Goal: Task Accomplishment & Management: Complete application form

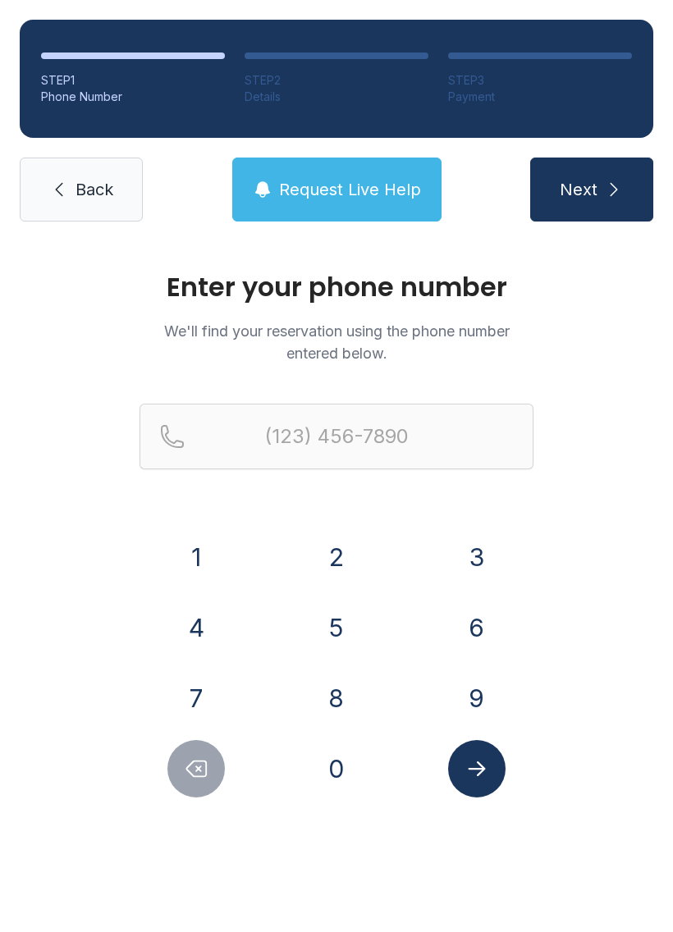
click at [192, 694] on button "7" at bounding box center [195, 698] width 57 height 57
click at [347, 629] on button "5" at bounding box center [336, 627] width 57 height 57
click at [205, 689] on button "7" at bounding box center [195, 698] width 57 height 57
click at [204, 685] on button "7" at bounding box center [195, 698] width 57 height 57
click at [460, 628] on button "6" at bounding box center [476, 627] width 57 height 57
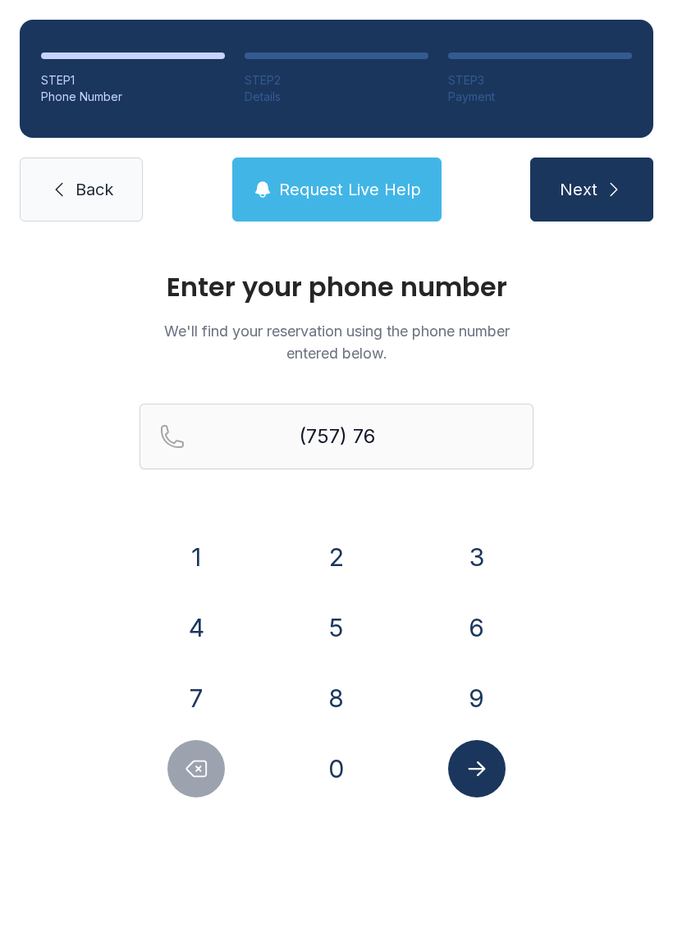
click at [344, 695] on button "8" at bounding box center [336, 698] width 57 height 57
click at [469, 617] on button "6" at bounding box center [476, 627] width 57 height 57
click at [341, 630] on button "5" at bounding box center [336, 627] width 57 height 57
click at [457, 608] on button "6" at bounding box center [476, 627] width 57 height 57
click at [368, 756] on div "0" at bounding box center [337, 768] width 114 height 57
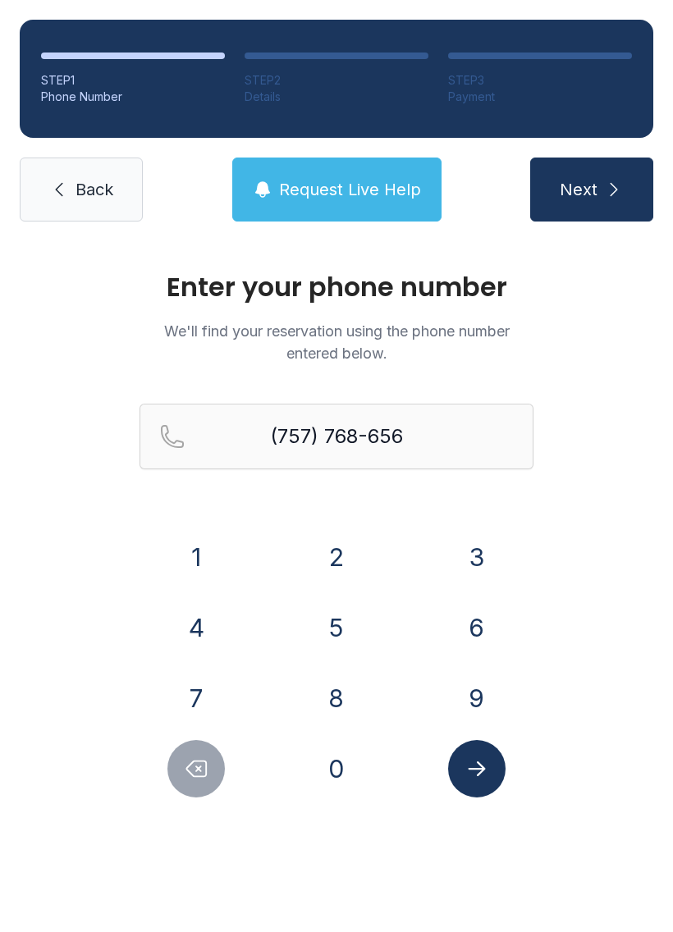
click at [340, 787] on button "0" at bounding box center [336, 768] width 57 height 57
type input "[PHONE_NUMBER]"
click at [492, 780] on button "Submit lookup form" at bounding box center [476, 768] width 57 height 57
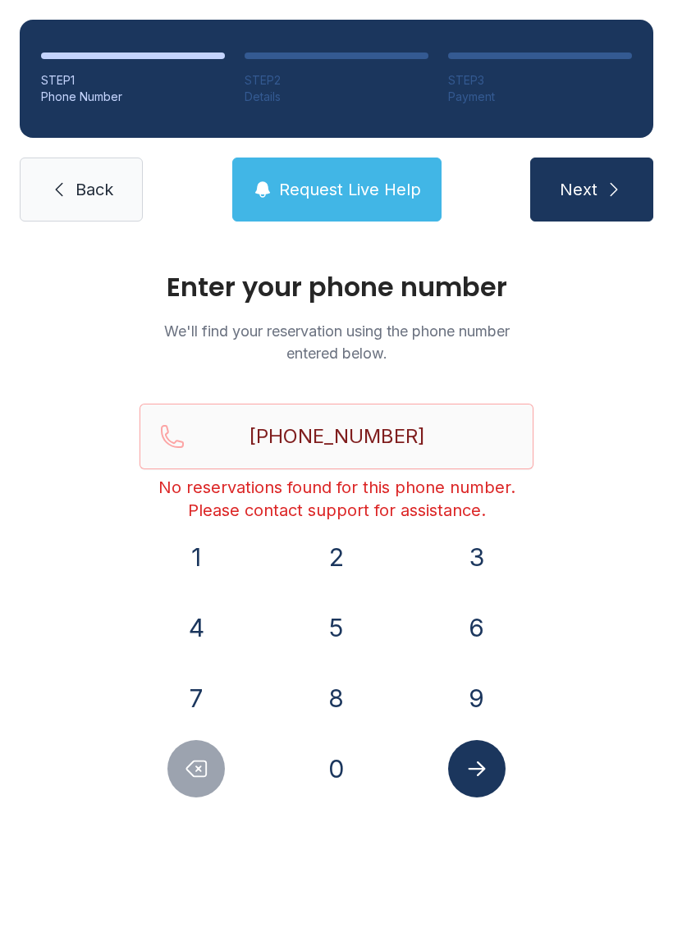
click at [72, 172] on link "Back" at bounding box center [81, 190] width 123 height 64
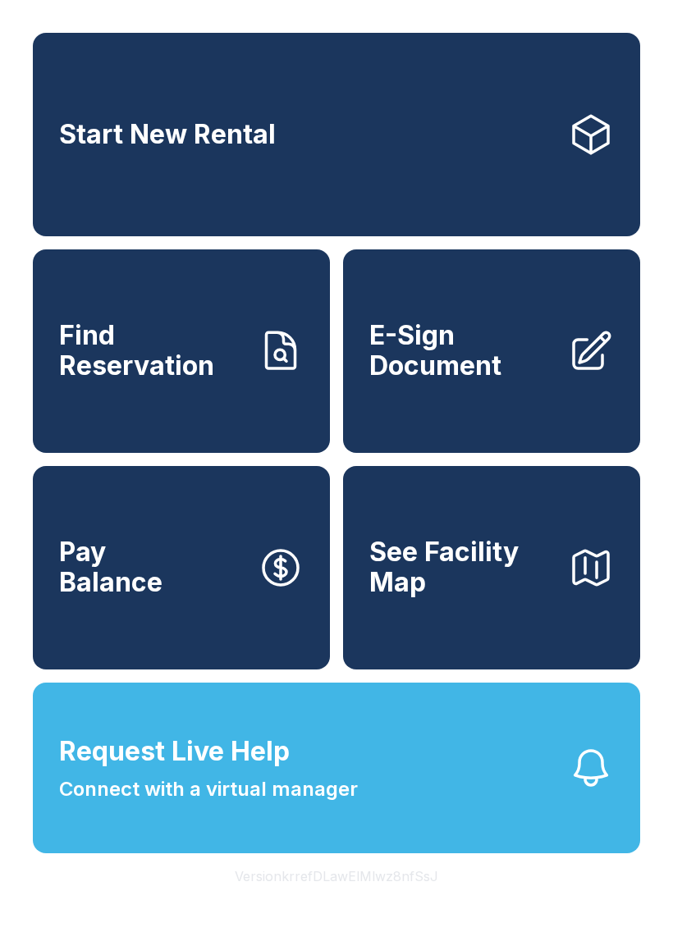
click at [478, 372] on span "E-Sign Document" at bounding box center [461, 351] width 185 height 60
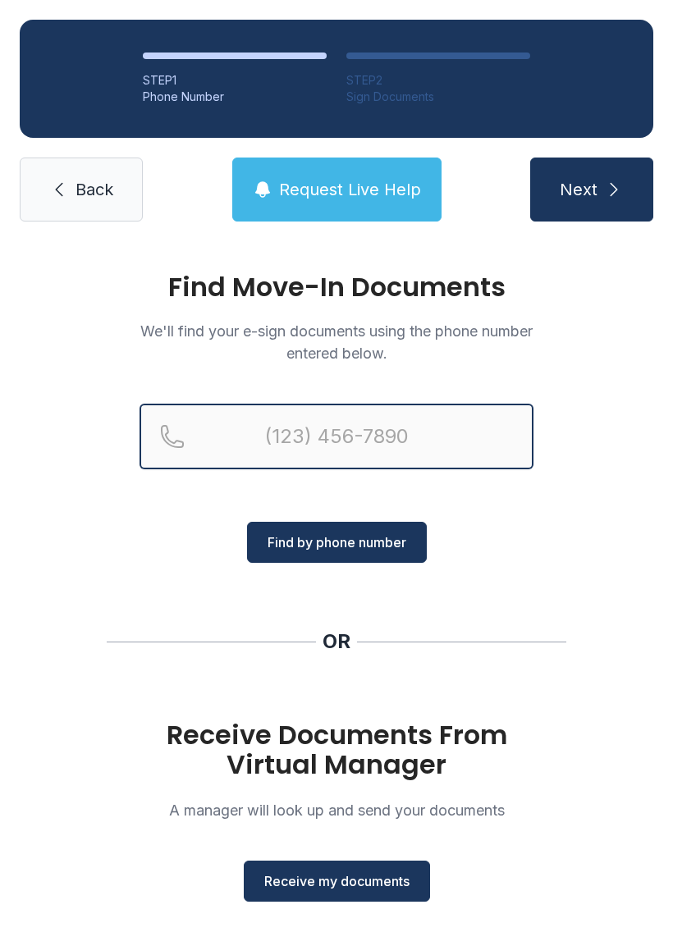
click at [338, 428] on input "Reservation phone number" at bounding box center [337, 437] width 394 height 66
type input "[PHONE_NUMBER]"
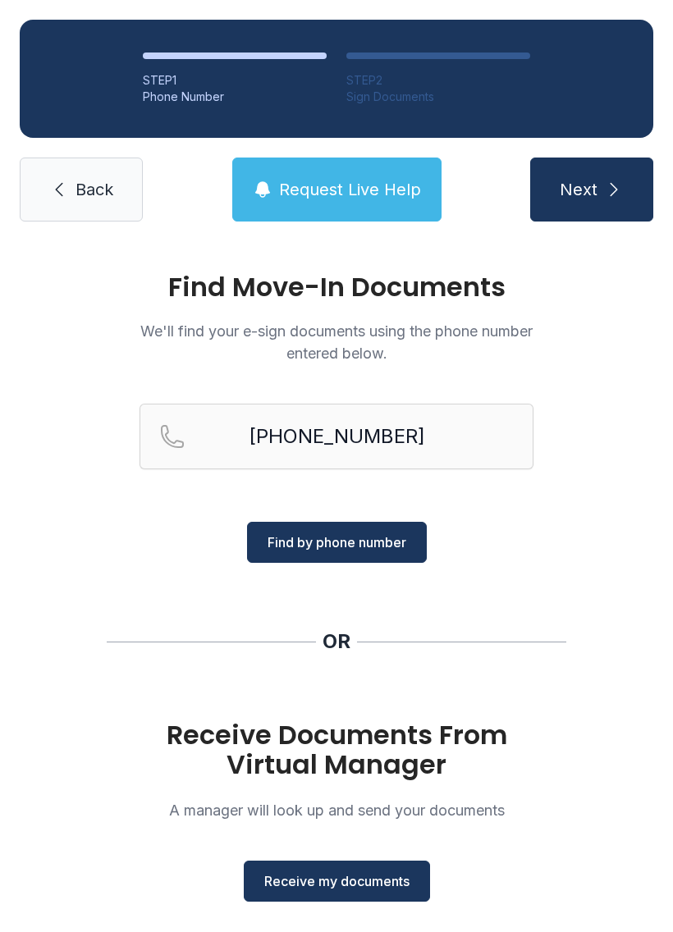
click at [365, 547] on span "Find by phone number" at bounding box center [337, 543] width 139 height 20
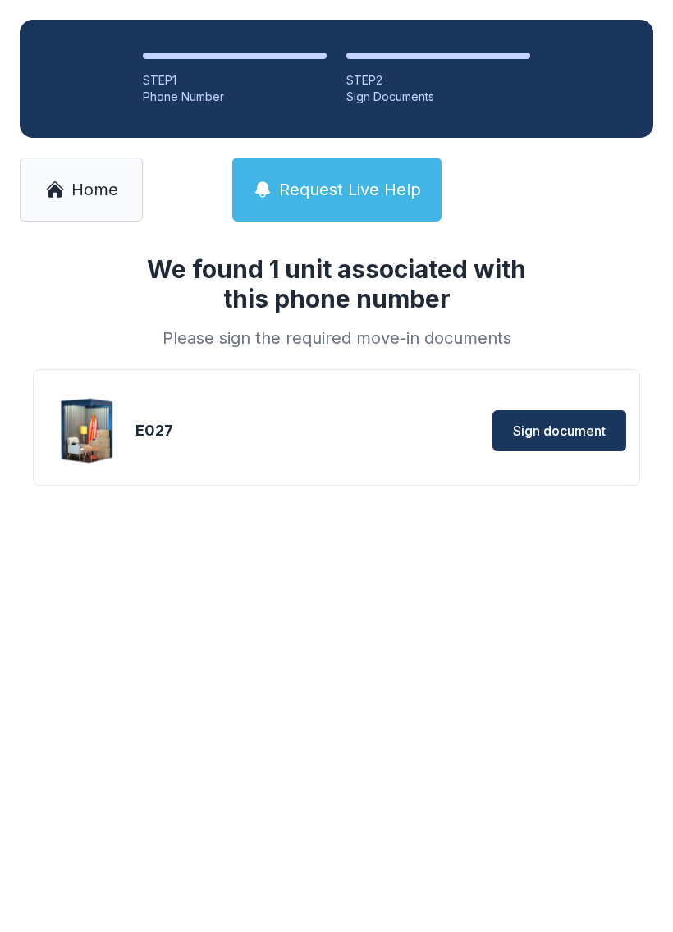
click at [574, 416] on button "Sign document" at bounding box center [559, 430] width 134 height 41
click at [586, 392] on div "E027 Sign document" at bounding box center [336, 431] width 579 height 82
click at [582, 419] on button "Sign document" at bounding box center [559, 430] width 134 height 41
click at [103, 174] on link "Home" at bounding box center [81, 190] width 123 height 64
